Goal: Information Seeking & Learning: Learn about a topic

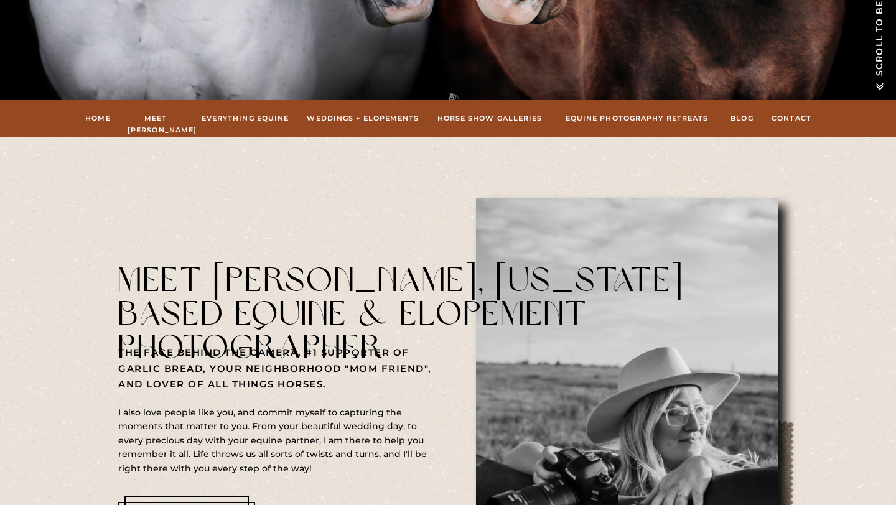
scroll to position [374, 0]
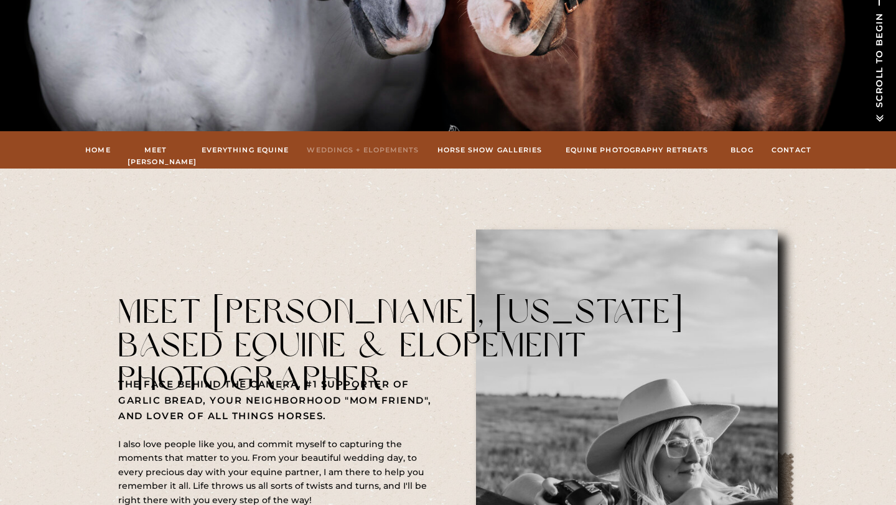
click at [376, 148] on nav "Weddings + Elopements" at bounding box center [363, 149] width 113 height 11
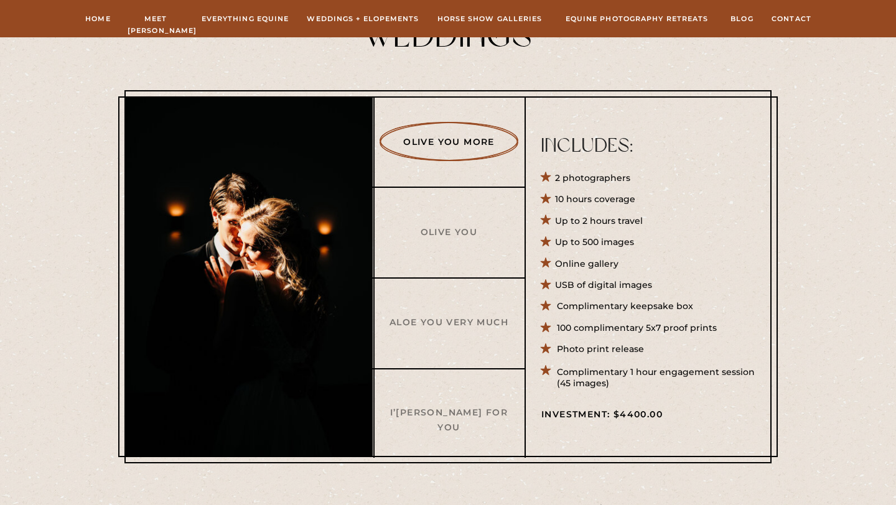
scroll to position [435, 0]
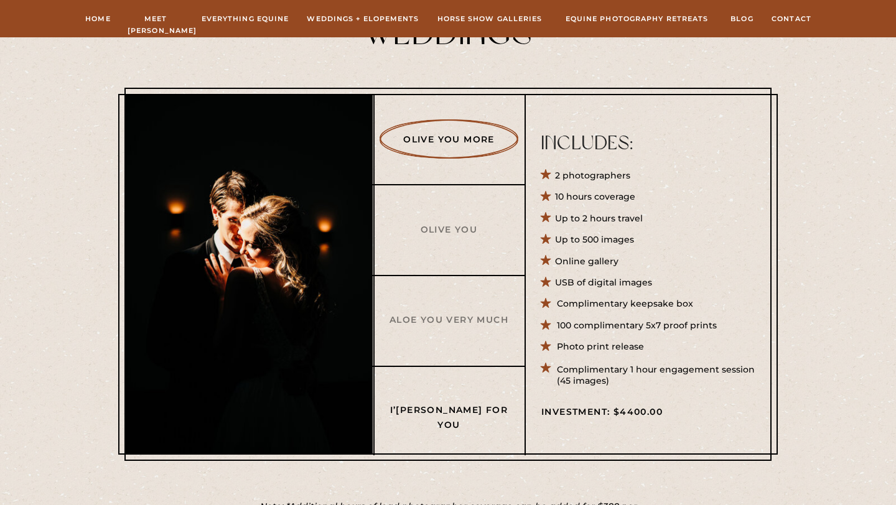
click at [456, 406] on h3 "I’[PERSON_NAME] For You" at bounding box center [449, 409] width 120 height 13
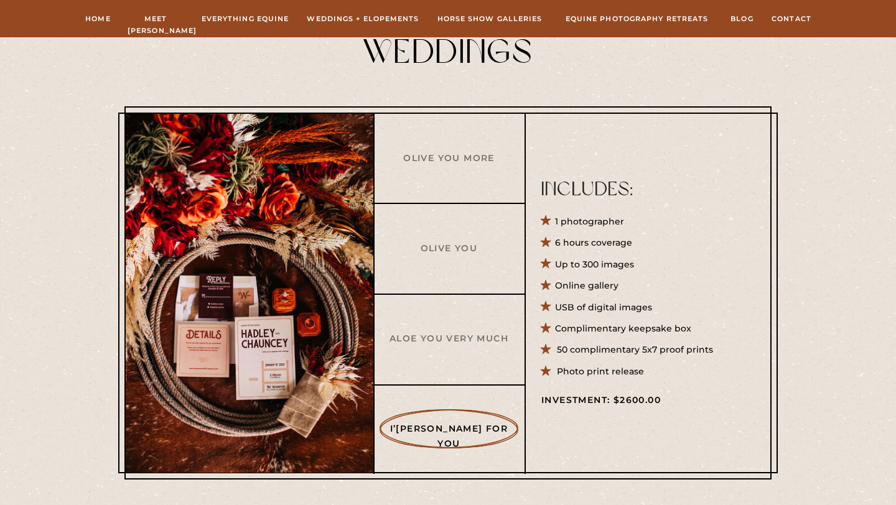
scroll to position [420, 0]
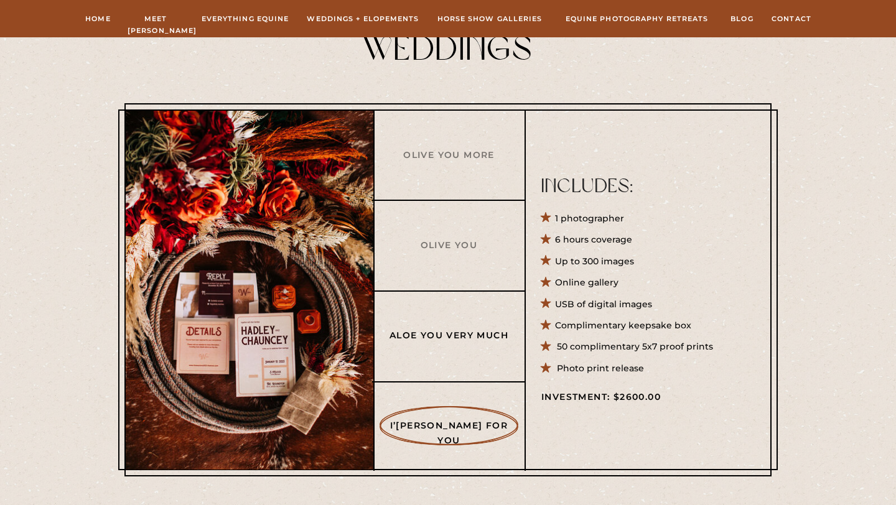
click at [490, 337] on h3 "Aloe You Very Much" at bounding box center [449, 335] width 120 height 13
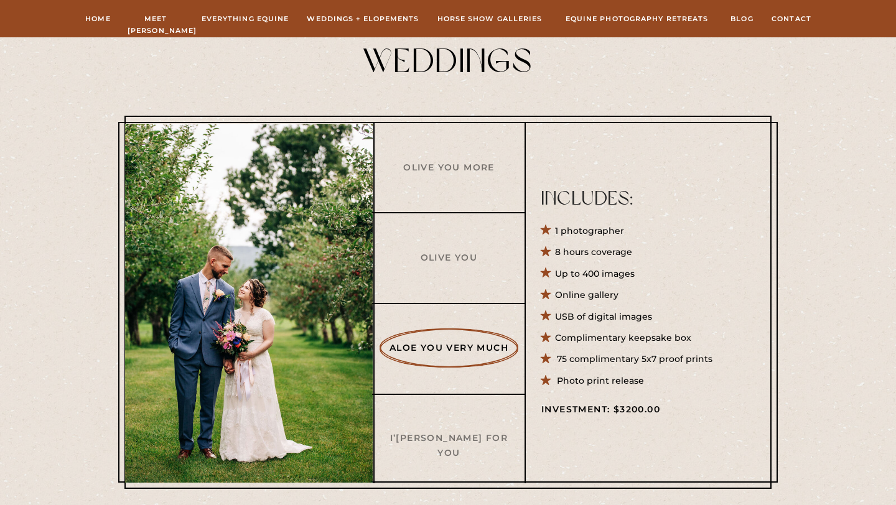
scroll to position [406, 0]
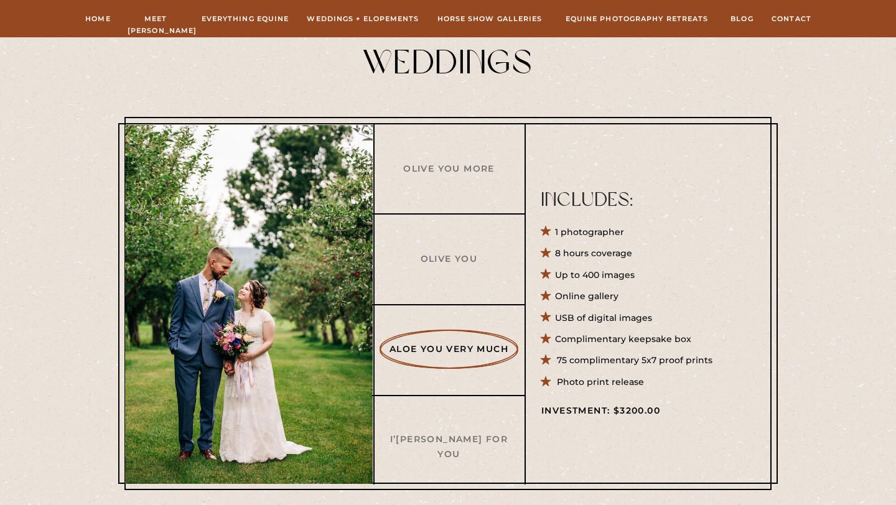
click at [496, 249] on div at bounding box center [448, 304] width 647 height 374
click at [478, 256] on h3 "Olive You" at bounding box center [449, 258] width 120 height 13
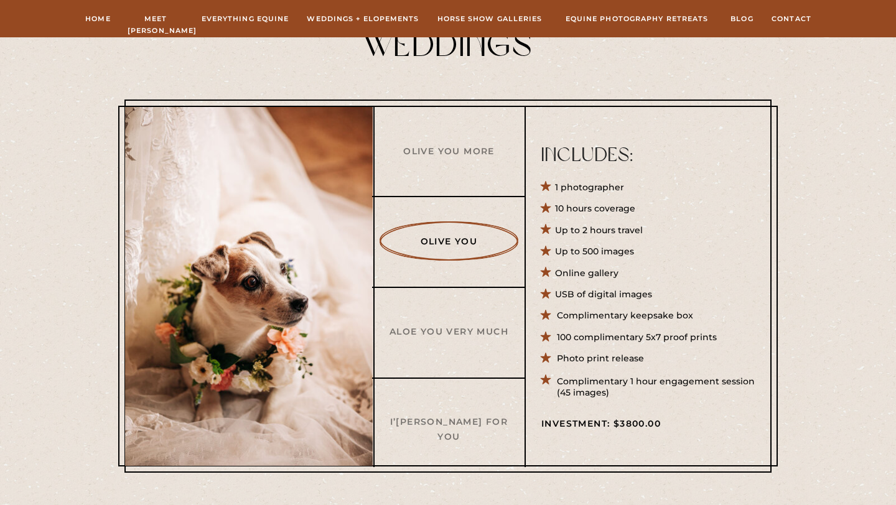
scroll to position [425, 0]
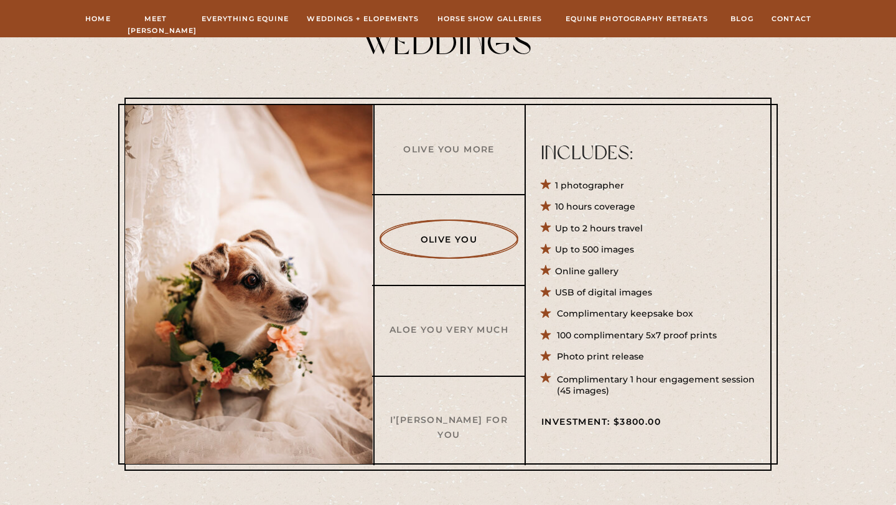
click at [495, 161] on div at bounding box center [448, 285] width 647 height 374
click at [488, 143] on h3 "Olive You More" at bounding box center [449, 149] width 120 height 13
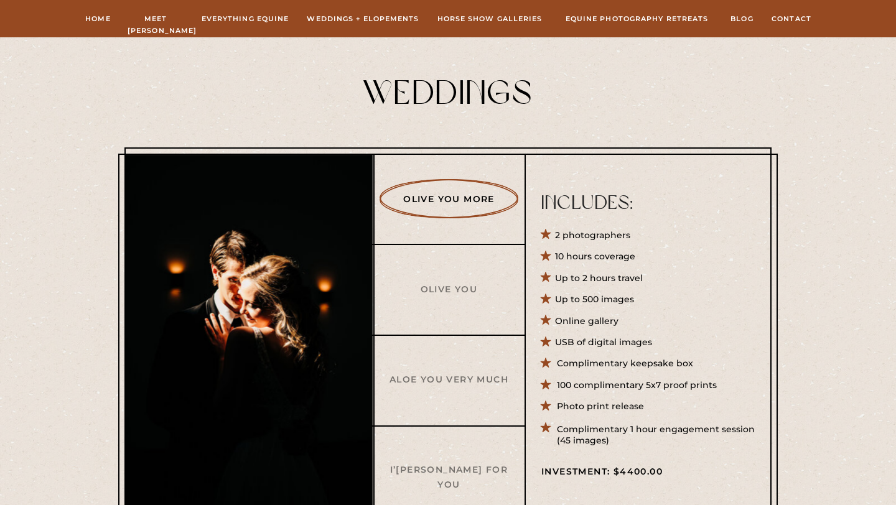
scroll to position [374, 0]
